Goal: Check status: Check status

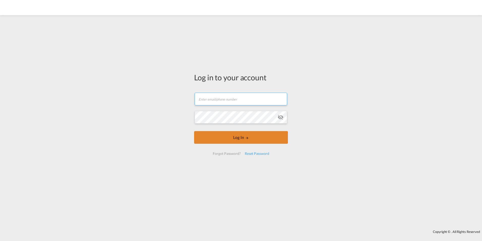
type input "[DOMAIN_NAME][EMAIL_ADDRESS][DOMAIN_NAME]"
click at [235, 139] on button "Log In" at bounding box center [241, 137] width 94 height 13
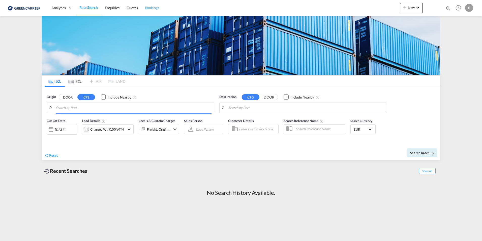
click at [150, 11] on link "Bookings" at bounding box center [151, 8] width 21 height 16
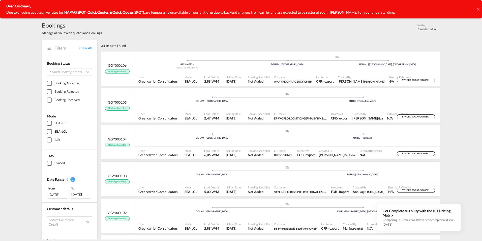
click at [105, 26] on div "Bookings Manage all your Won quotes and Bookings Sort by Created at Created at …" at bounding box center [241, 28] width 398 height 14
click at [305, 71] on div "47259 | 47259 [GEOGRAPHIC_DATA] .a{fill:#aaa8ad;} .a{fill:#aaa8ad;} DEHAM | [GE…" at bounding box center [287, 63] width 306 height 16
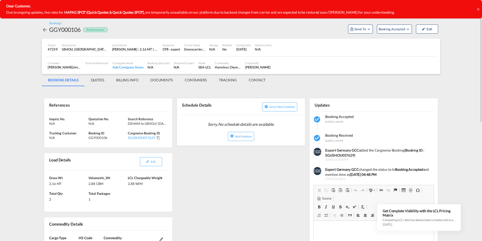
click at [46, 31] on md-icon "icon-arrow-left" at bounding box center [45, 30] width 6 height 6
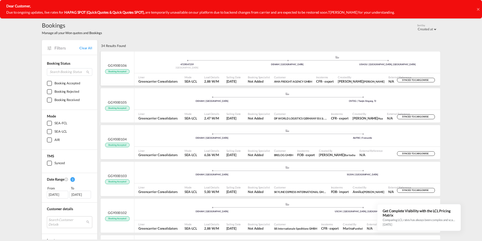
click at [243, 68] on div "47259 | 47259 [GEOGRAPHIC_DATA] .a{fill:#aaa8ad;} .a{fill:#aaa8ad;} DEHAM | [GE…" at bounding box center [287, 62] width 306 height 15
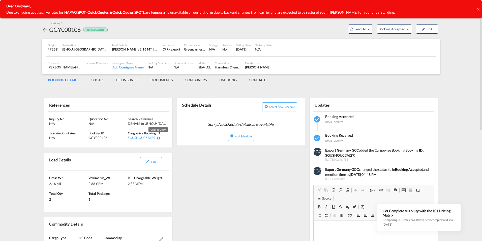
click at [157, 138] on md-icon "Click to Copy" at bounding box center [159, 138] width 4 height 4
